Goal: Find contact information: Find contact information

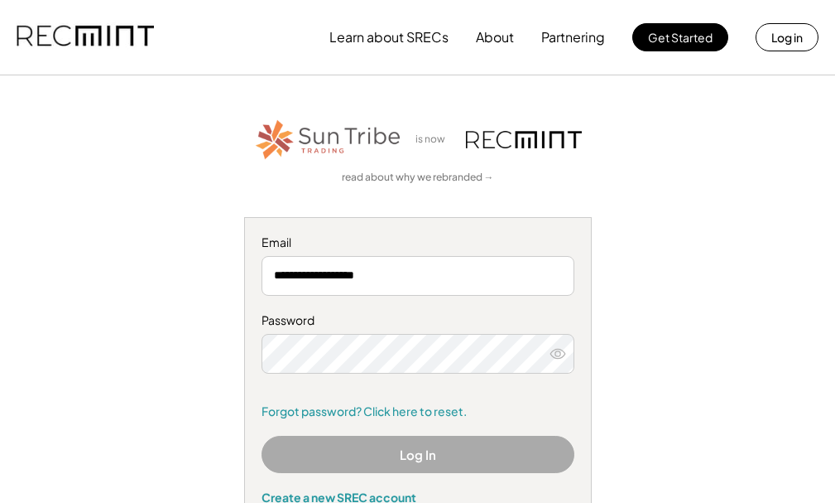
click at [438, 457] on button "Log In" at bounding box center [418, 453] width 313 height 37
click at [556, 357] on icon at bounding box center [558, 353] width 17 height 17
click at [429, 454] on button "Log In" at bounding box center [418, 453] width 313 height 37
click at [489, 43] on button "About" at bounding box center [495, 37] width 38 height 33
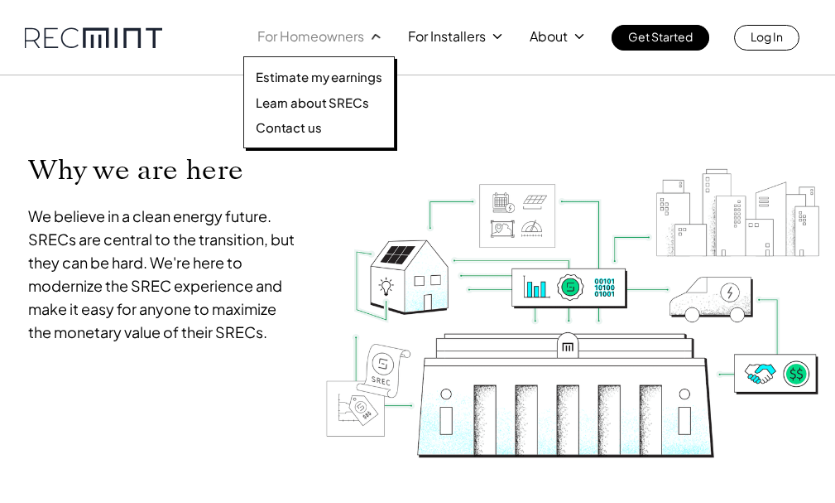
click at [336, 41] on p "For Homeowners" at bounding box center [310, 36] width 107 height 23
click at [325, 101] on p "Learn about SRECs" at bounding box center [312, 102] width 113 height 17
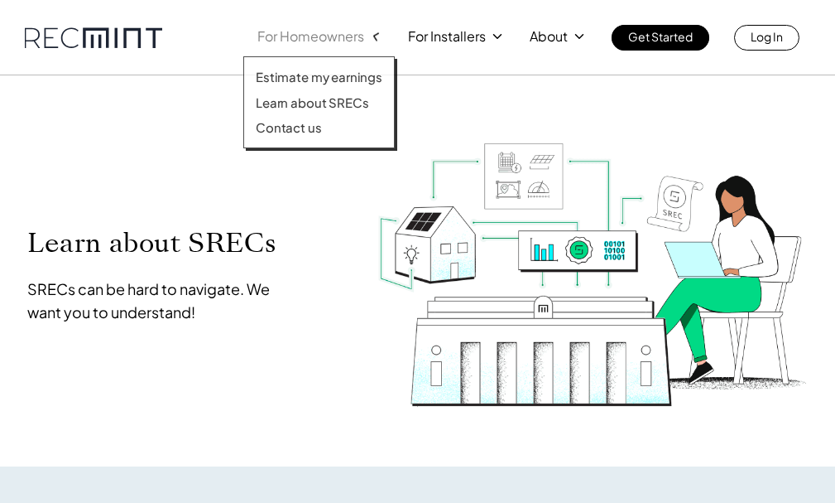
click at [333, 34] on p "For Homeowners" at bounding box center [310, 36] width 107 height 23
click at [319, 124] on p "Contact us" at bounding box center [289, 127] width 66 height 17
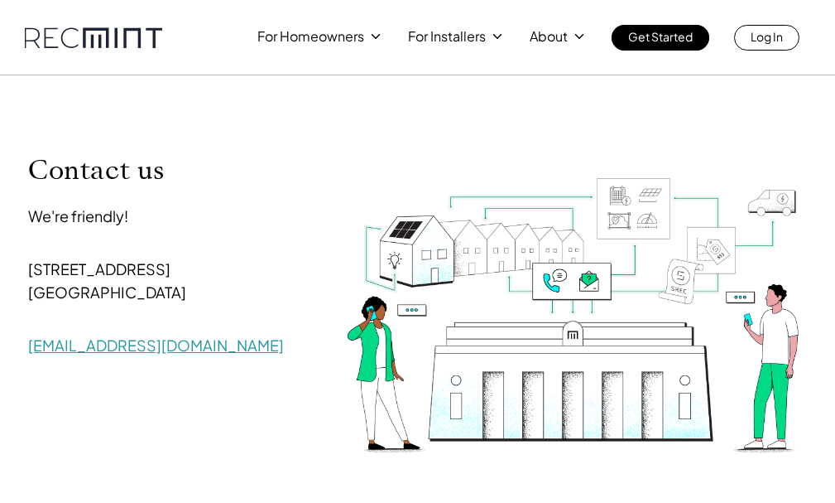
click at [73, 346] on link "[EMAIL_ADDRESS][DOMAIN_NAME]" at bounding box center [156, 344] width 256 height 19
click at [75, 346] on link "[EMAIL_ADDRESS][DOMAIN_NAME]" at bounding box center [156, 344] width 256 height 19
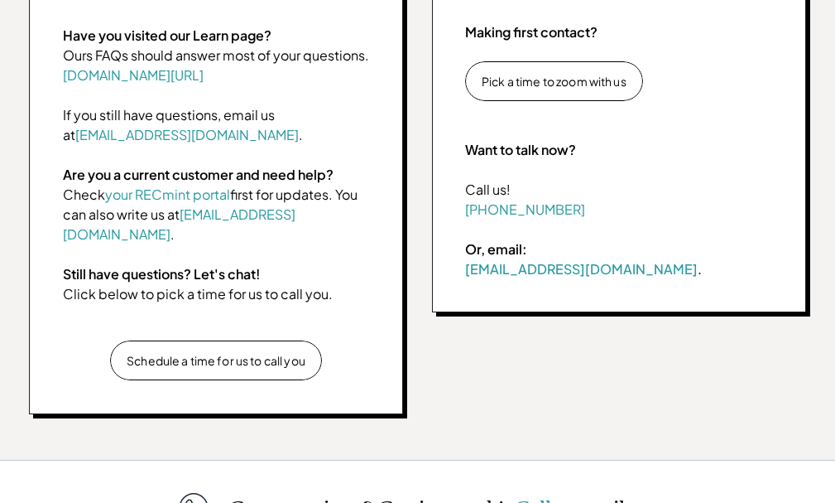
scroll to position [690, 0]
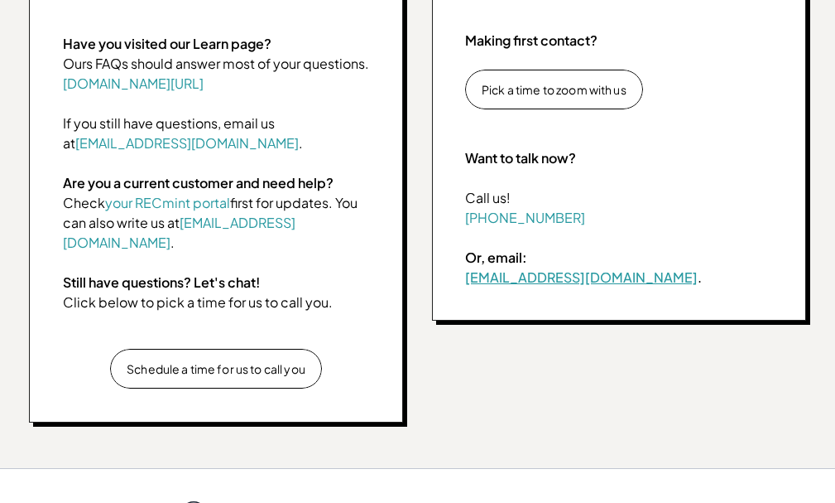
click at [522, 278] on link "[EMAIL_ADDRESS][DOMAIN_NAME]" at bounding box center [581, 276] width 233 height 17
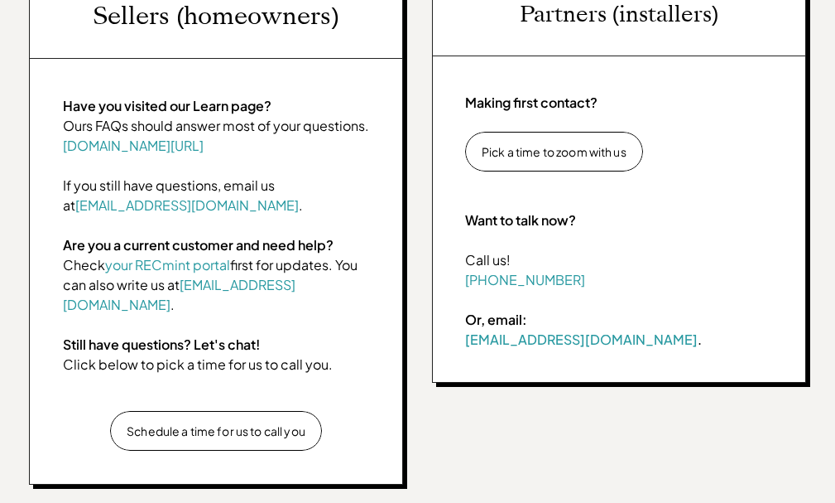
scroll to position [630, 0]
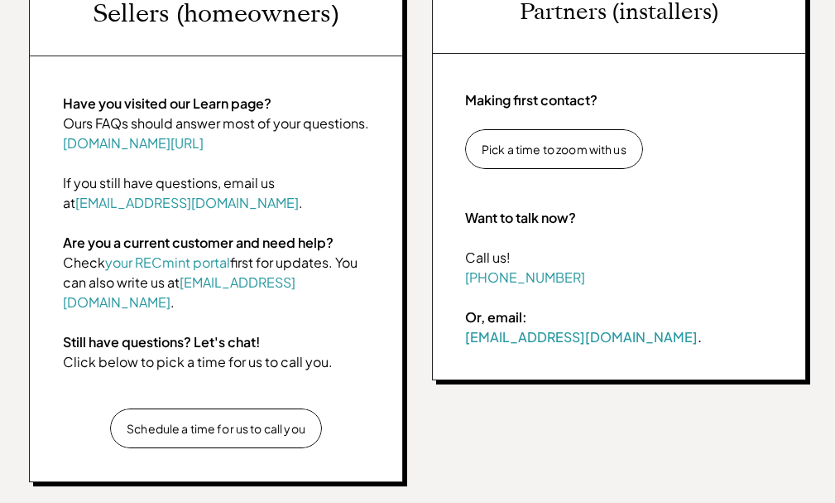
click at [243, 431] on p "Schedule a time for us to call you" at bounding box center [216, 428] width 179 height 15
